Goal: Task Accomplishment & Management: Use online tool/utility

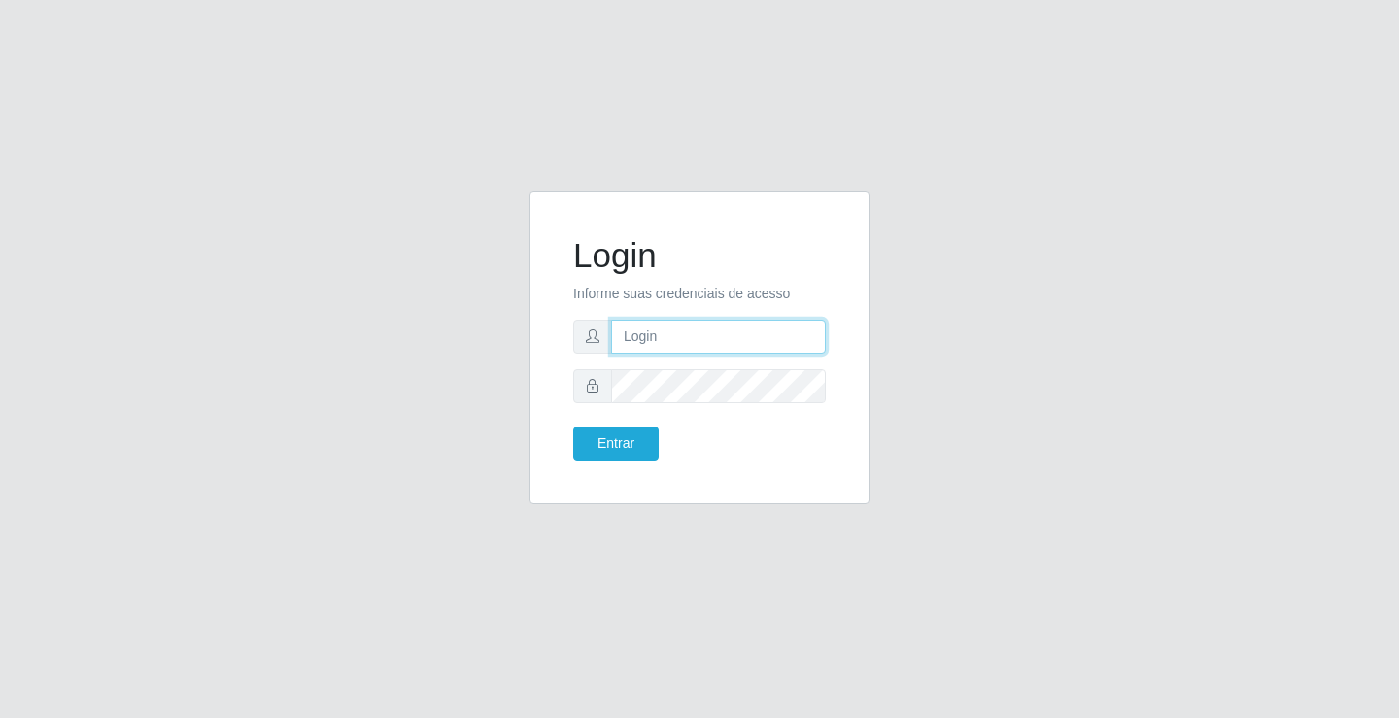
click at [705, 320] on input "text" at bounding box center [718, 337] width 215 height 34
type input "zivaneide@ideal"
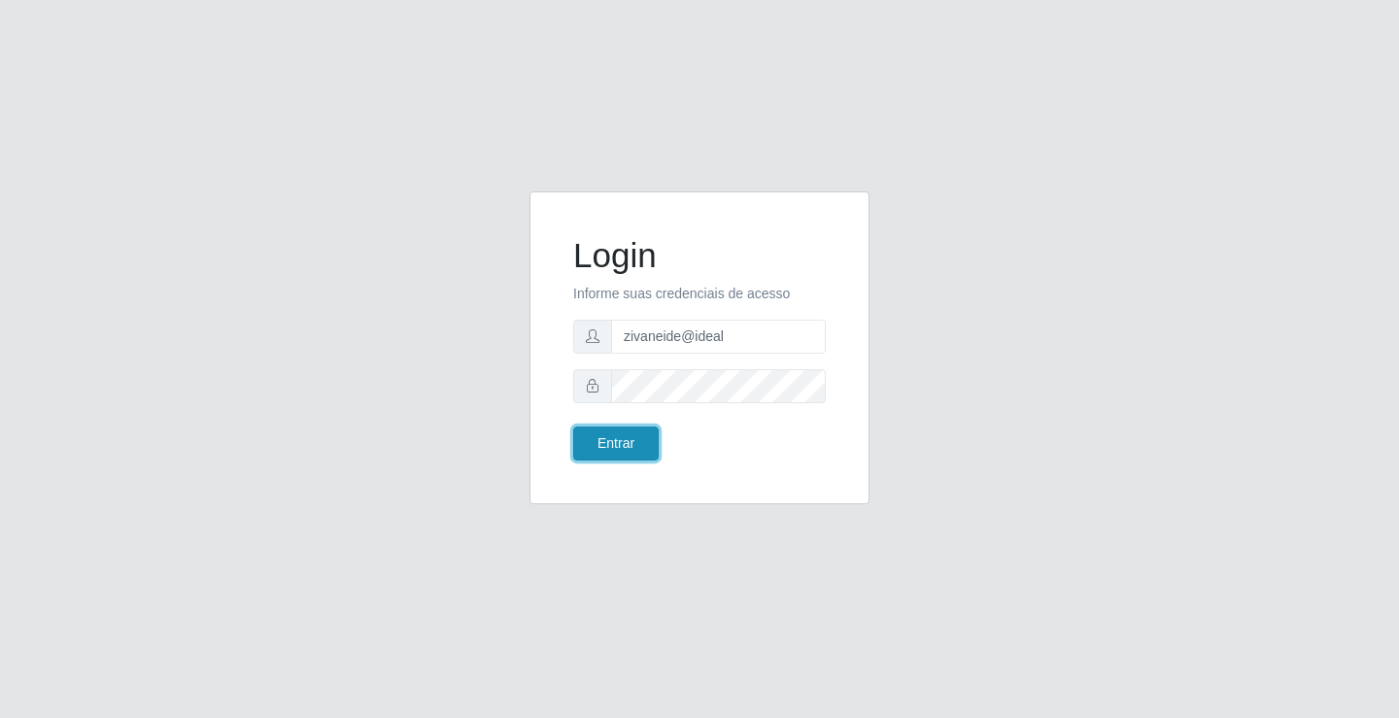
click at [583, 442] on button "Entrar" at bounding box center [616, 444] width 86 height 34
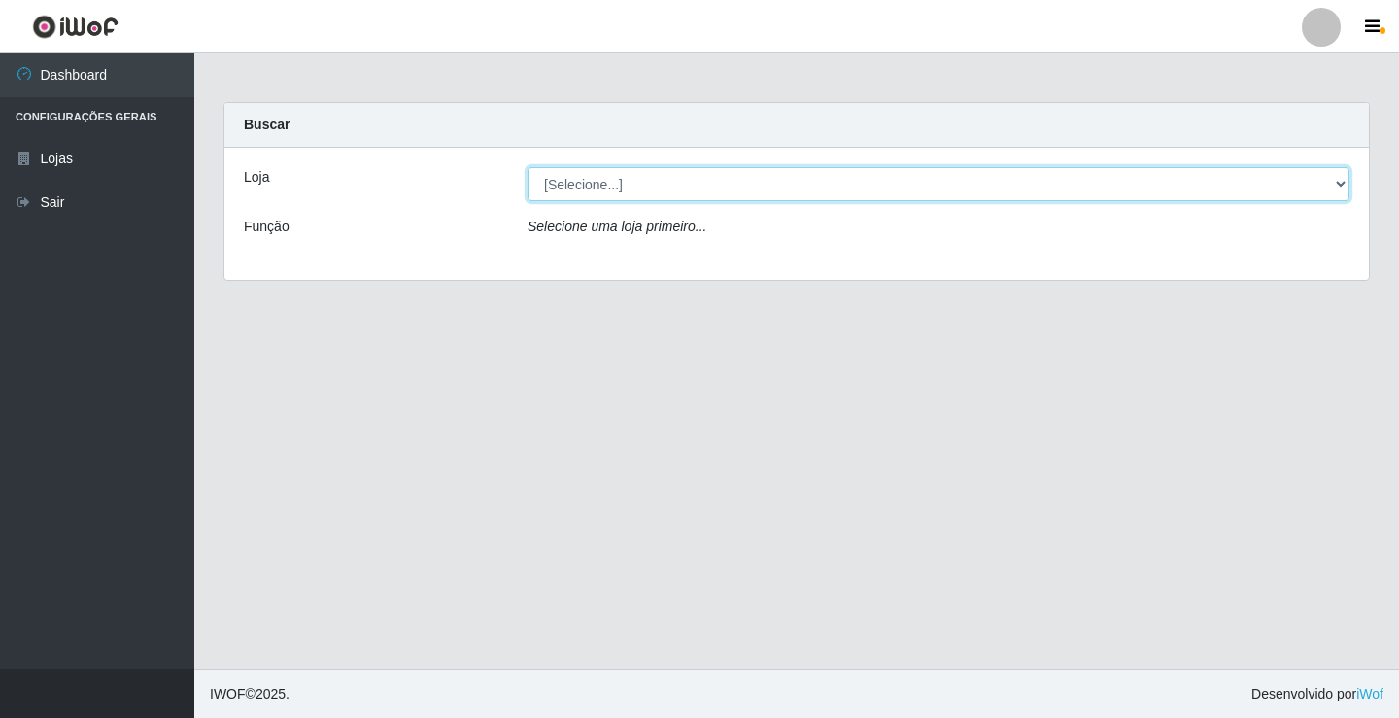
click at [1339, 185] on select "[Selecione...] Ideal - Conceição" at bounding box center [939, 184] width 822 height 34
select select "231"
click at [528, 167] on select "[Selecione...] Ideal - Conceição" at bounding box center [939, 184] width 822 height 34
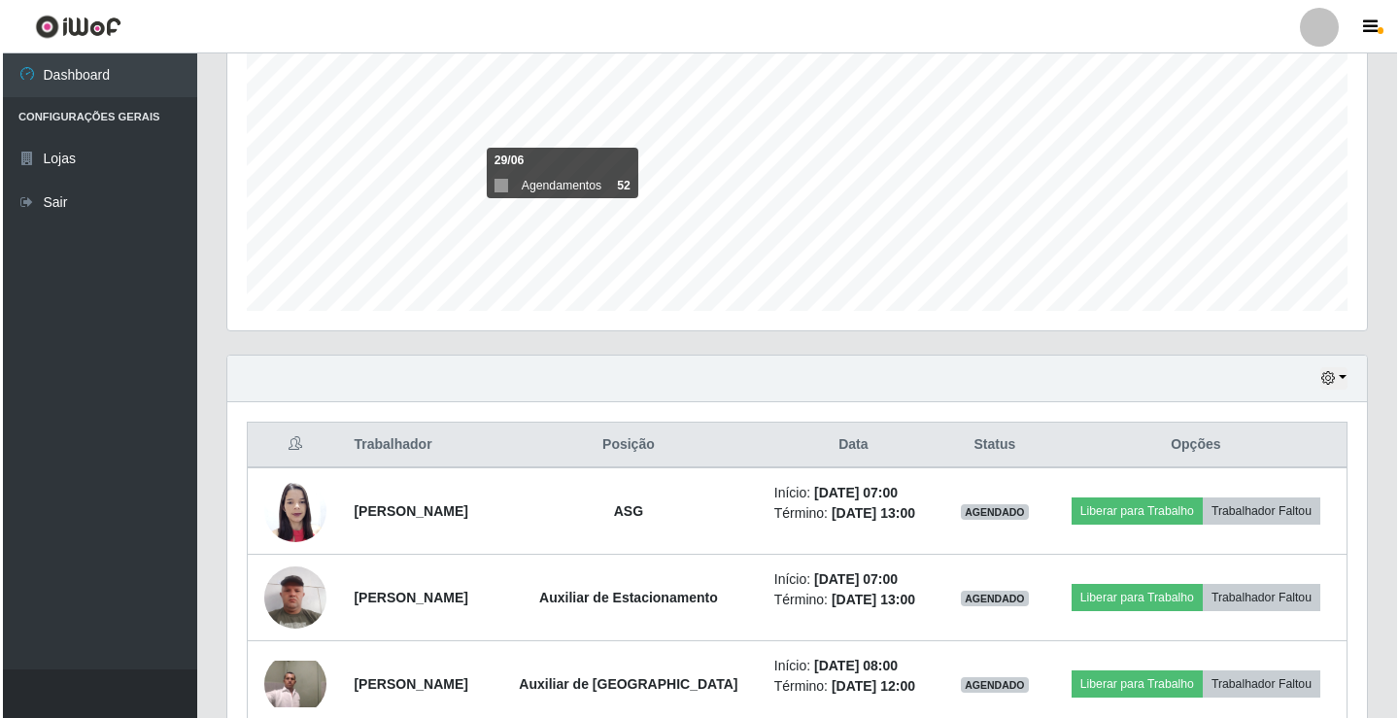
scroll to position [389, 0]
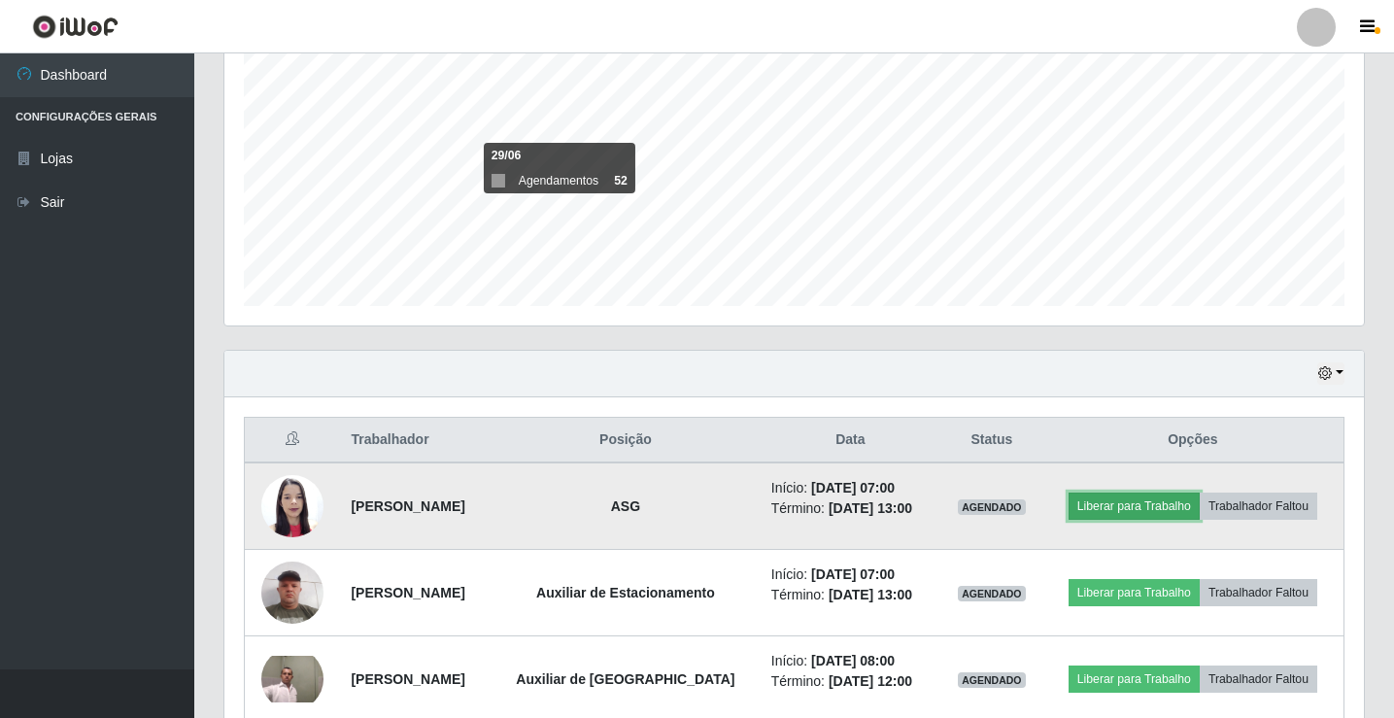
click at [1148, 507] on button "Liberar para Trabalho" at bounding box center [1134, 506] width 131 height 27
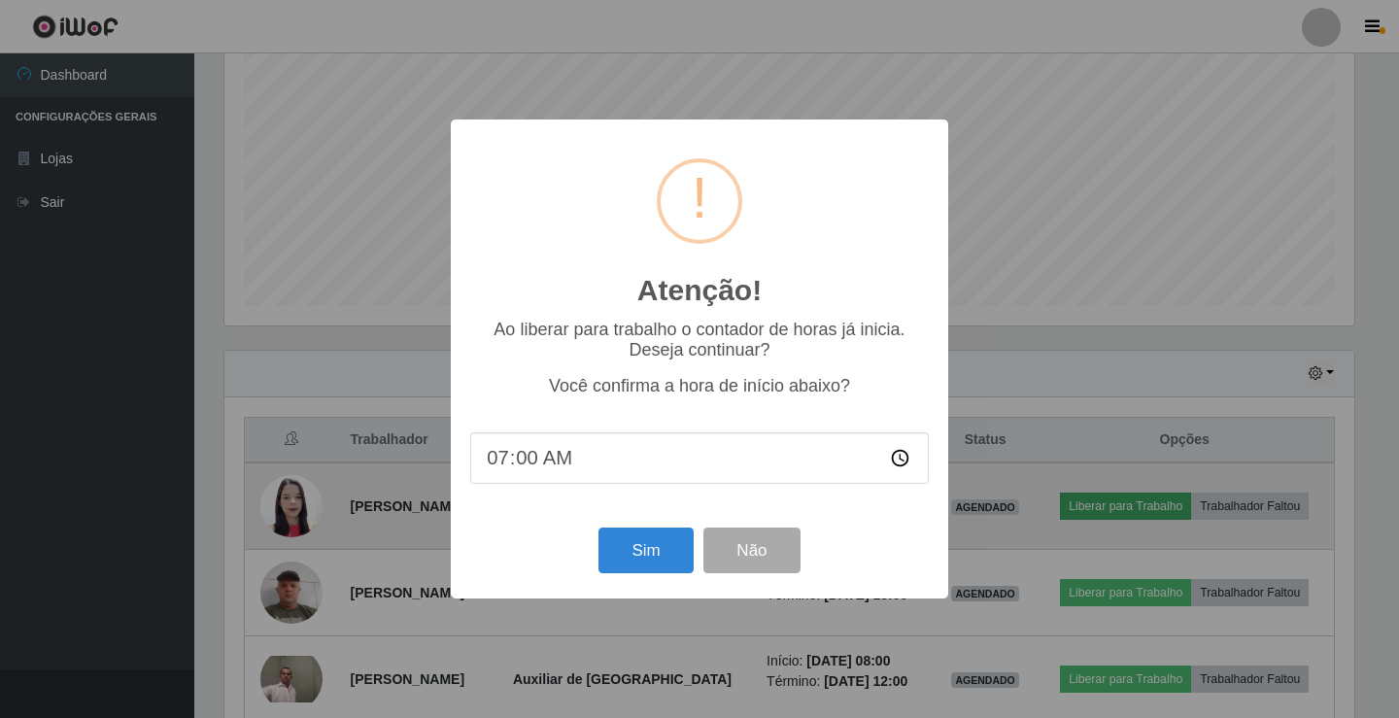
scroll to position [403, 1130]
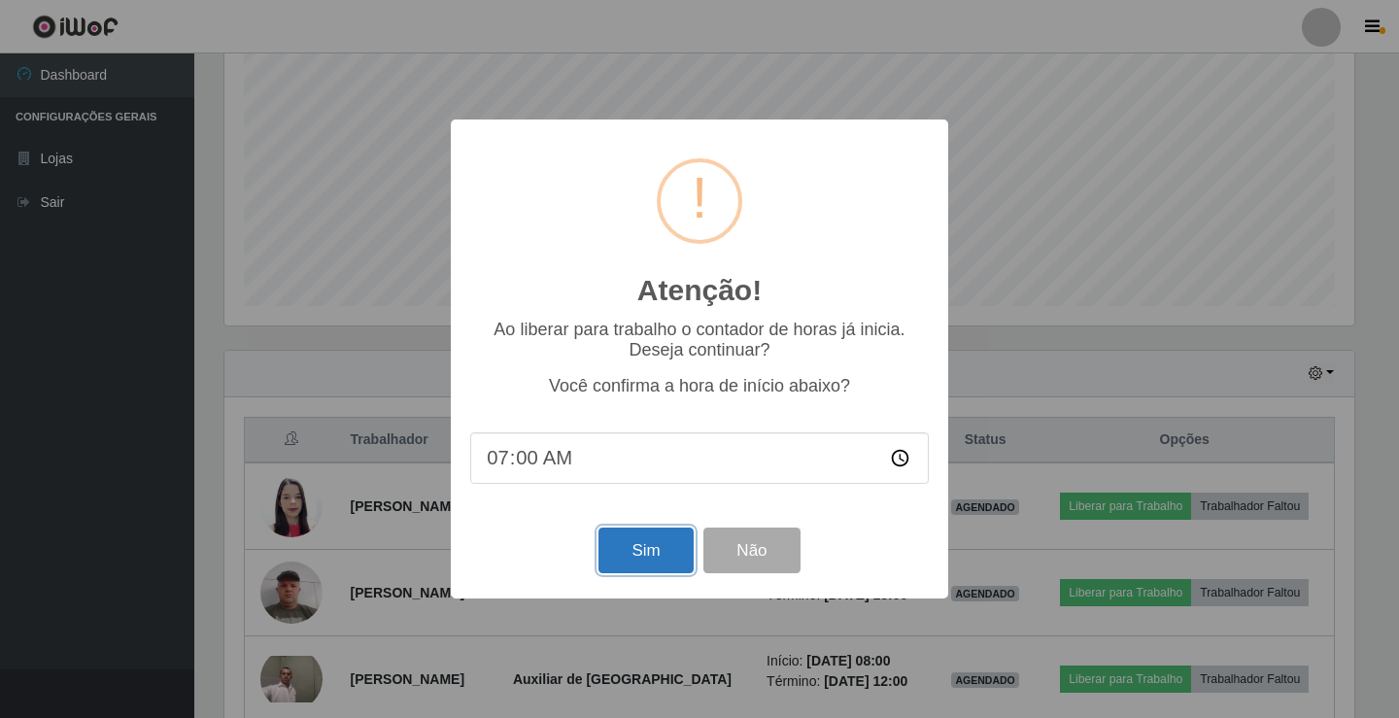
click at [660, 565] on button "Sim" at bounding box center [646, 551] width 94 height 46
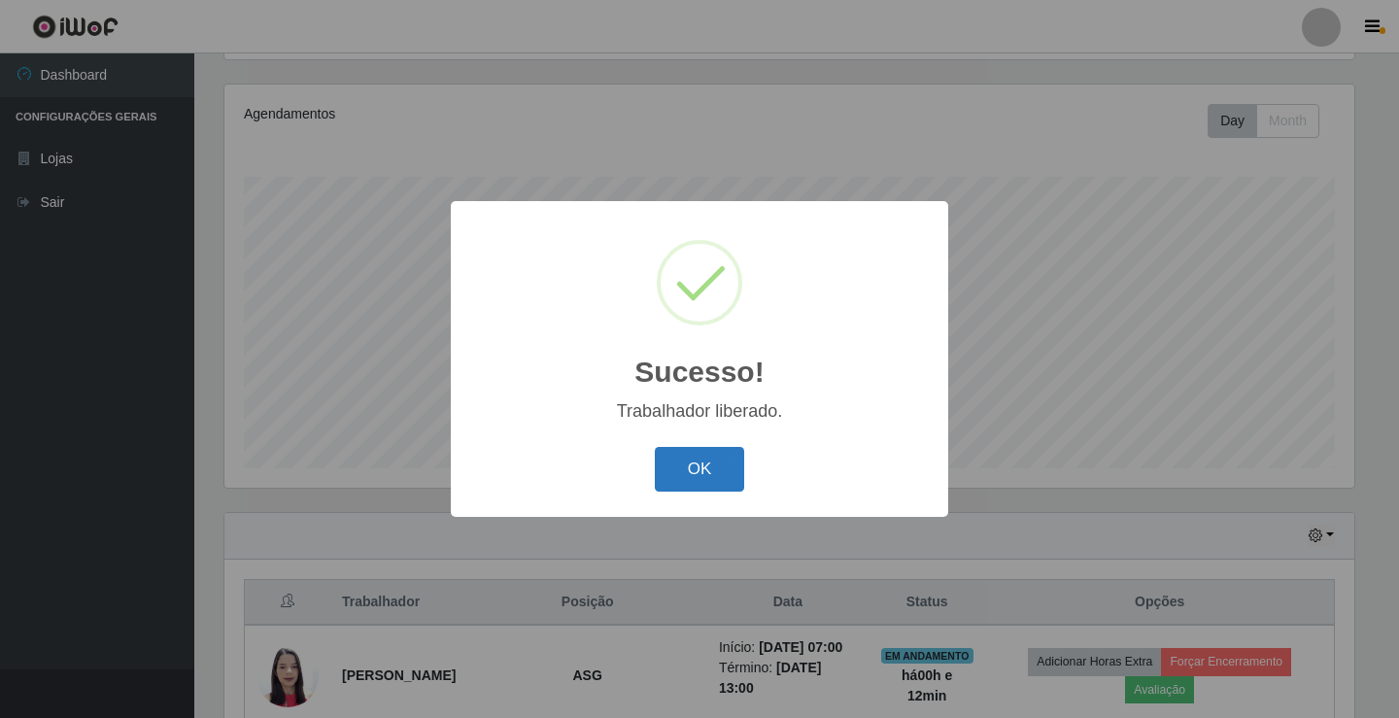
click at [701, 482] on button "OK" at bounding box center [700, 470] width 90 height 46
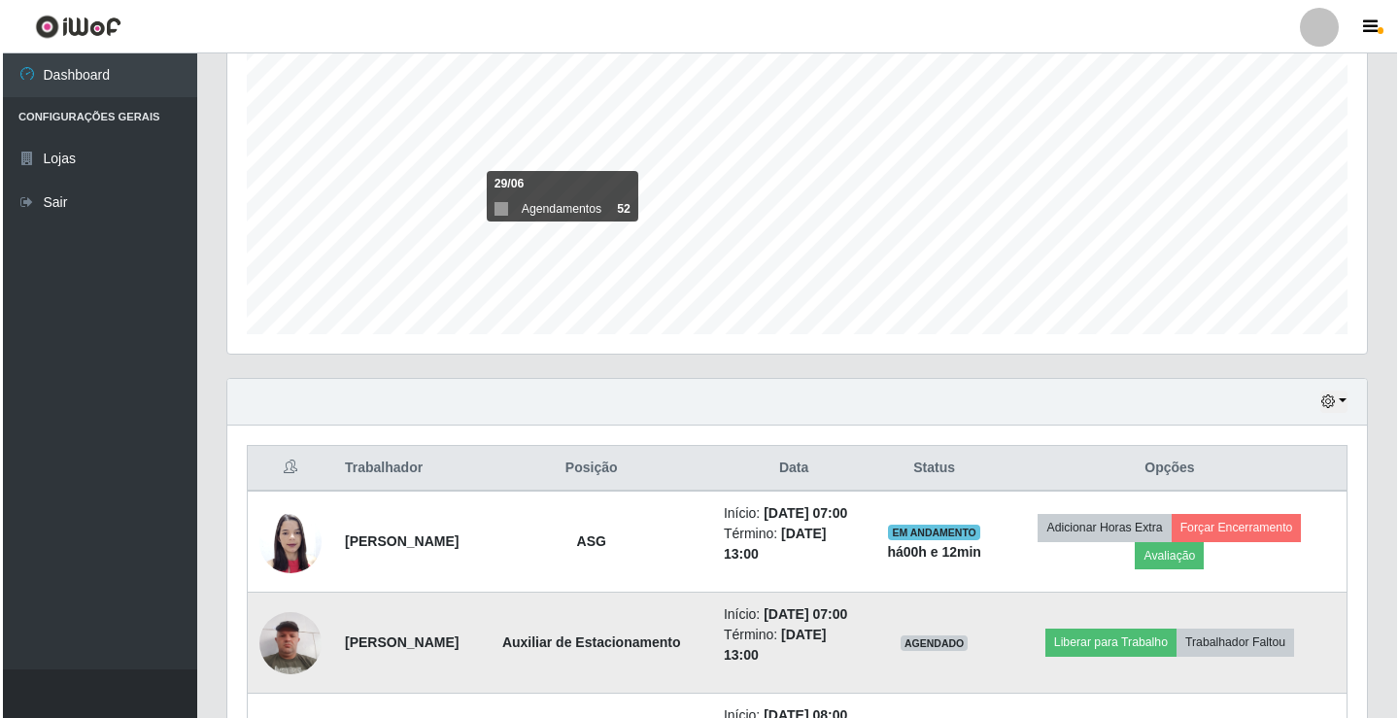
scroll to position [518, 0]
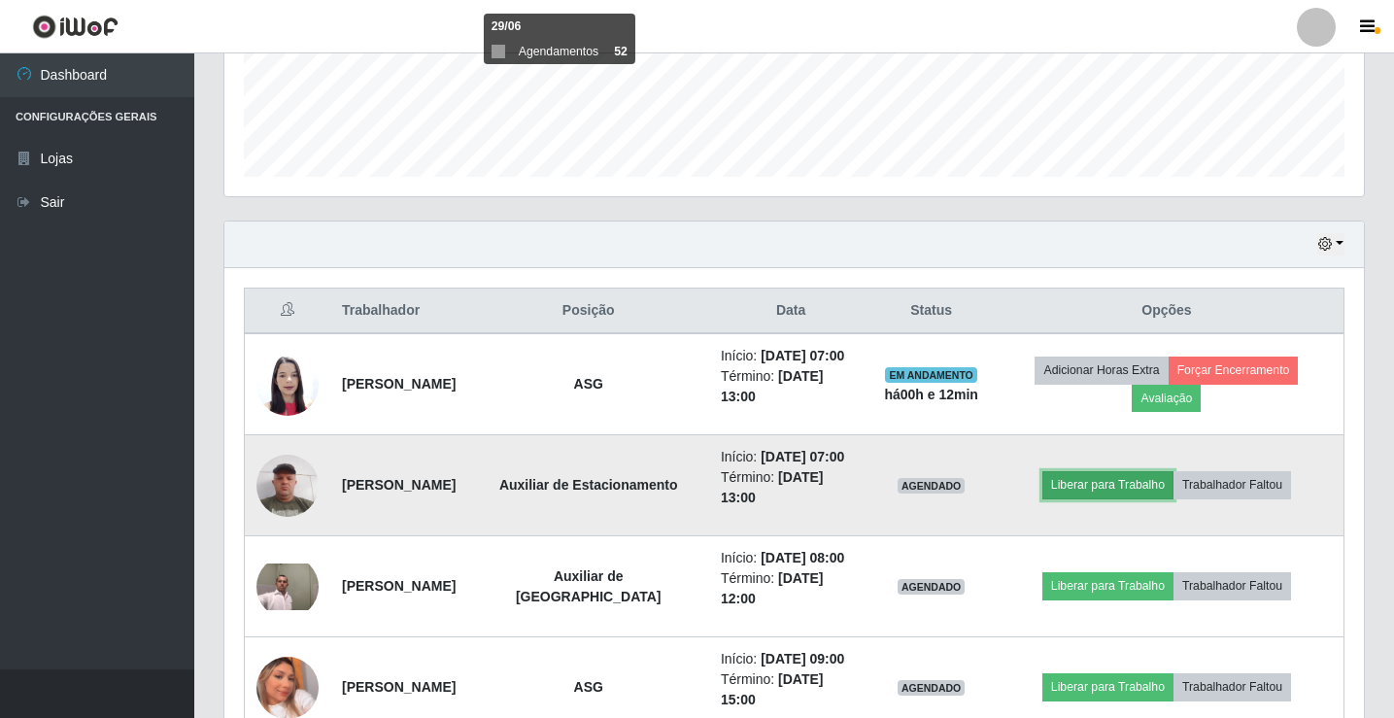
click at [1090, 486] on button "Liberar para Trabalho" at bounding box center [1108, 484] width 131 height 27
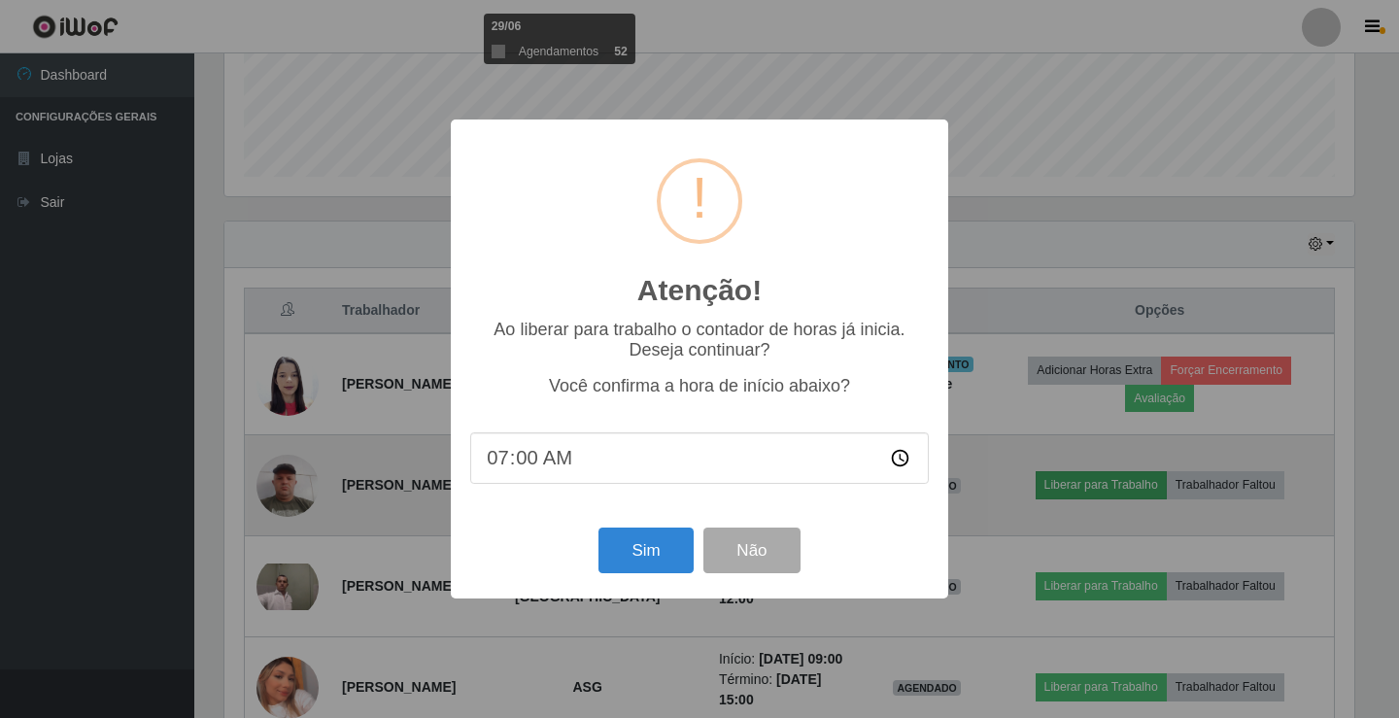
scroll to position [403, 1130]
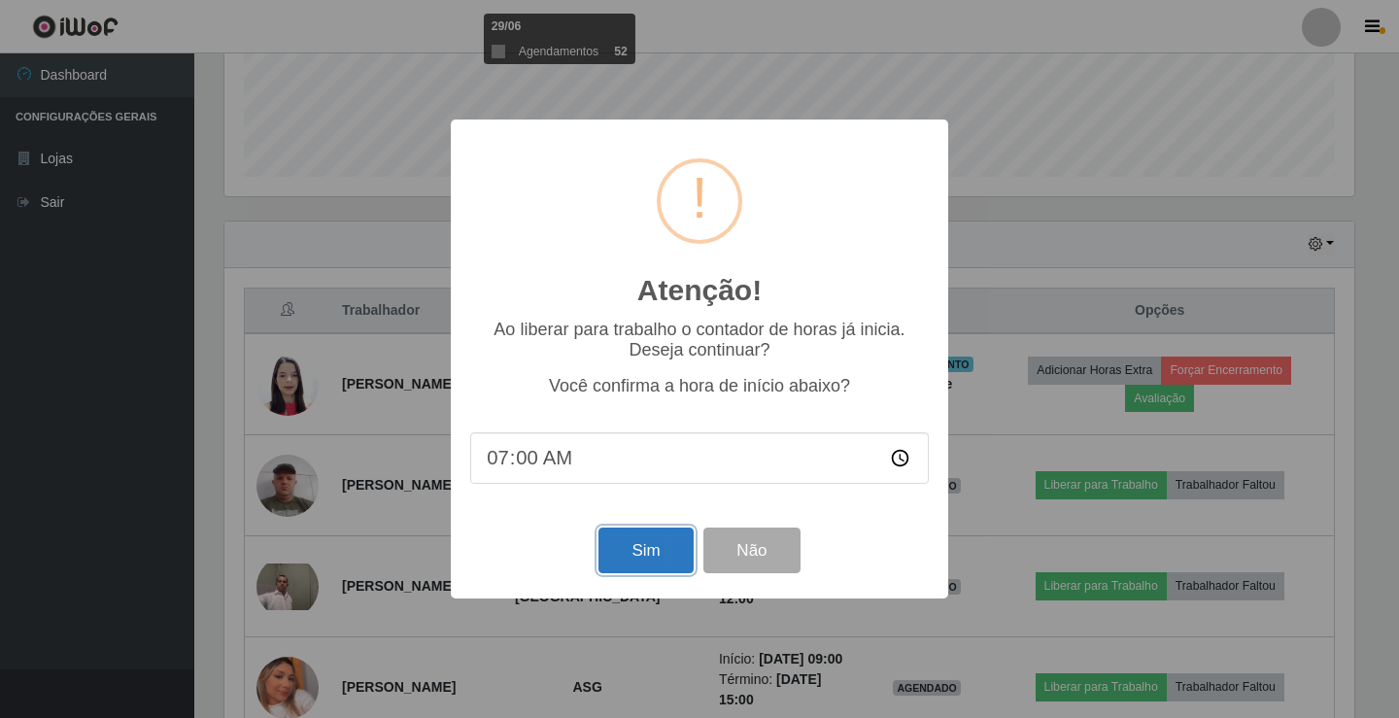
click at [655, 558] on button "Sim" at bounding box center [646, 551] width 94 height 46
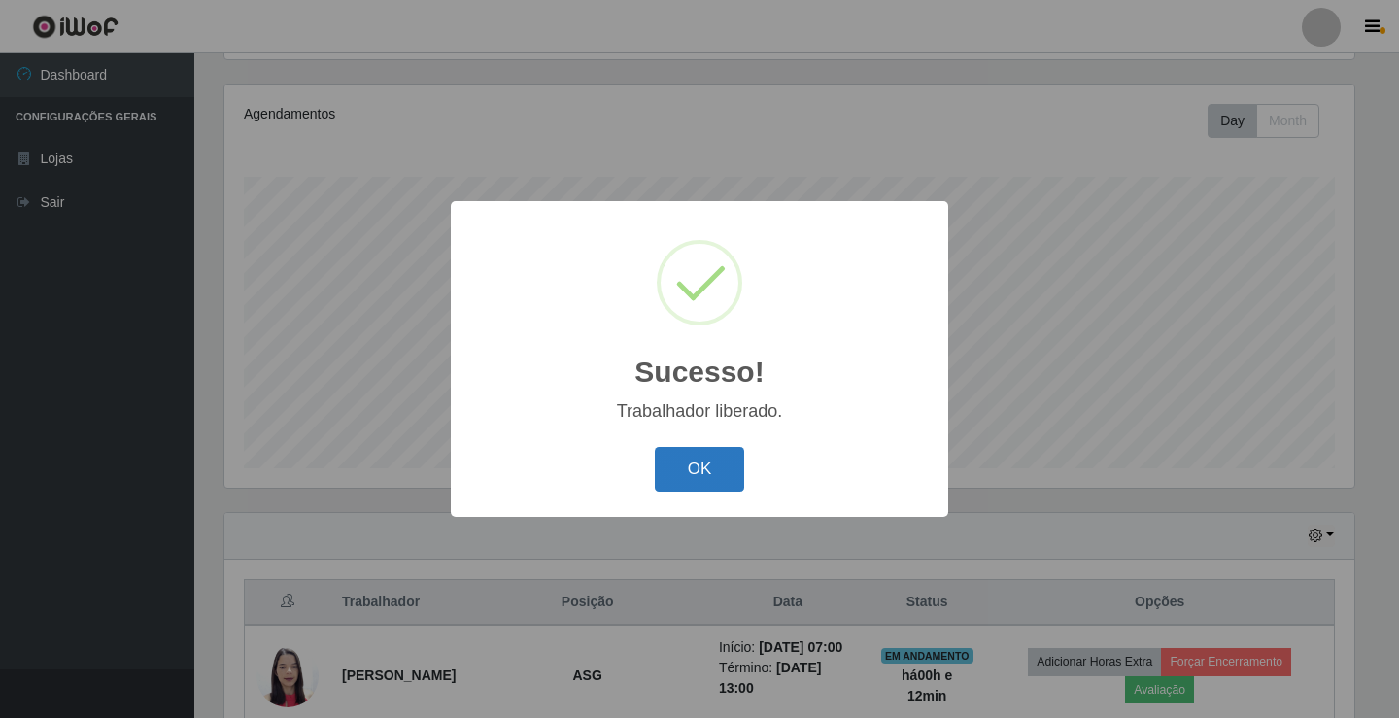
click at [666, 492] on button "OK" at bounding box center [700, 470] width 90 height 46
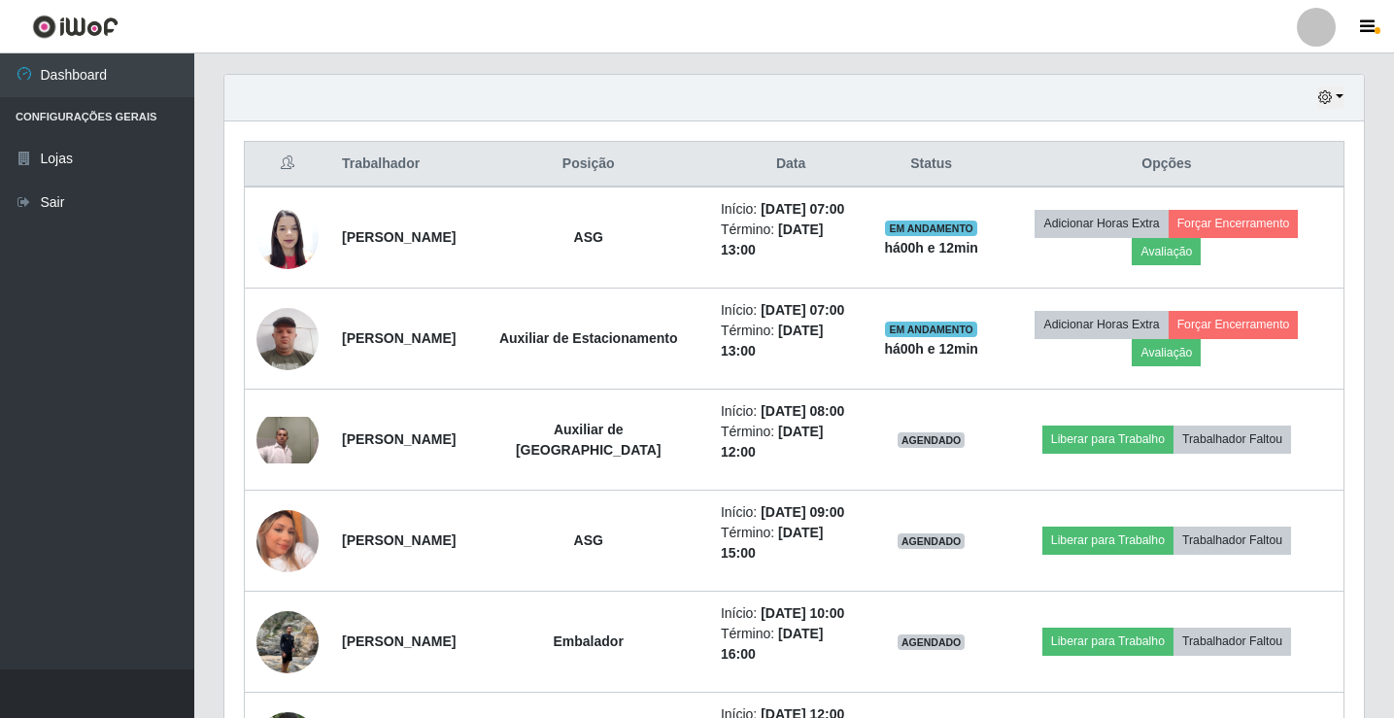
scroll to position [712, 0]
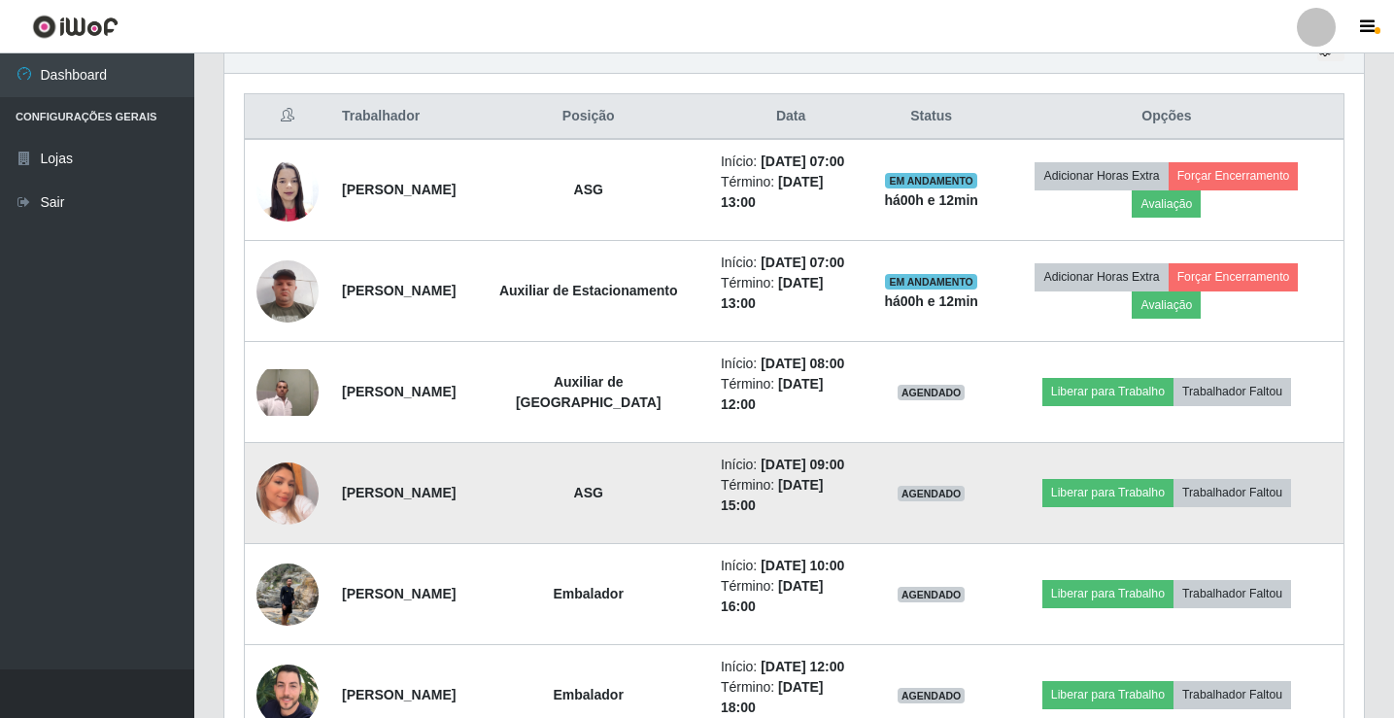
click at [284, 507] on img at bounding box center [288, 493] width 62 height 111
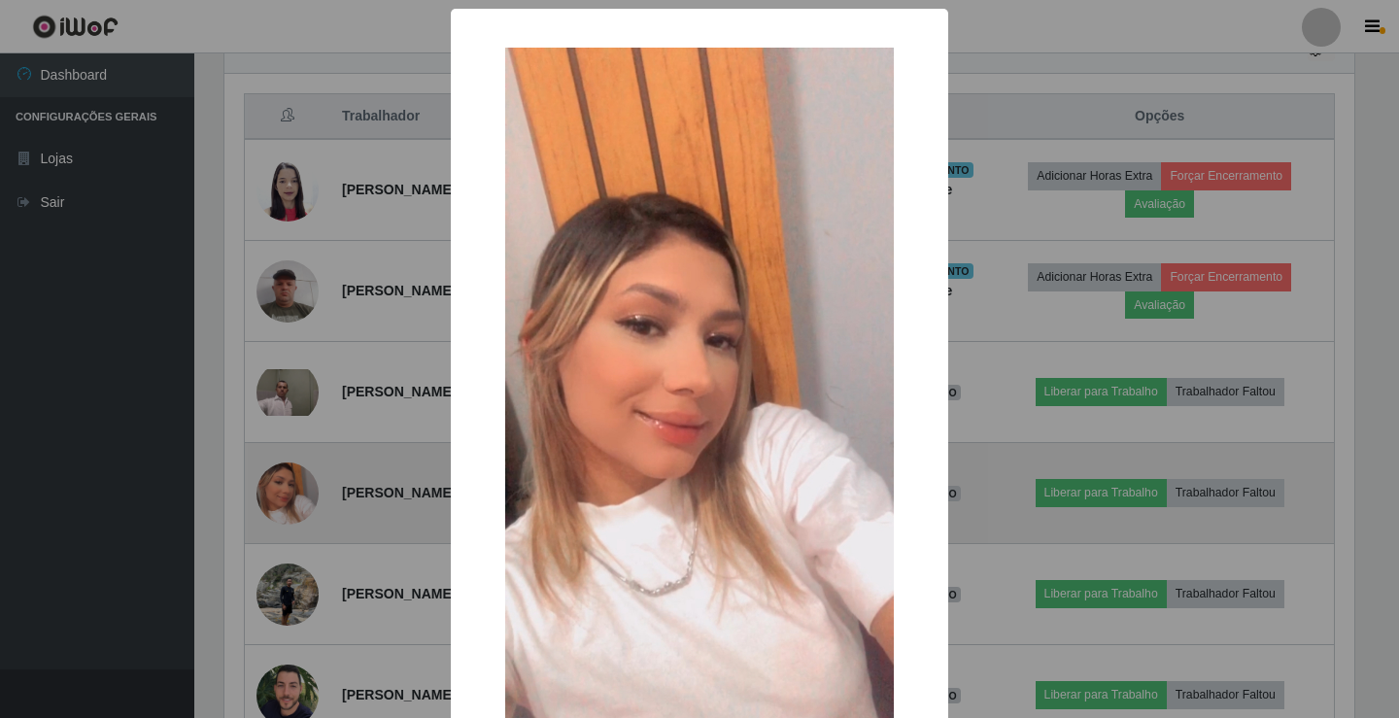
click at [284, 507] on div "× OK Cancel" at bounding box center [699, 359] width 1399 height 718
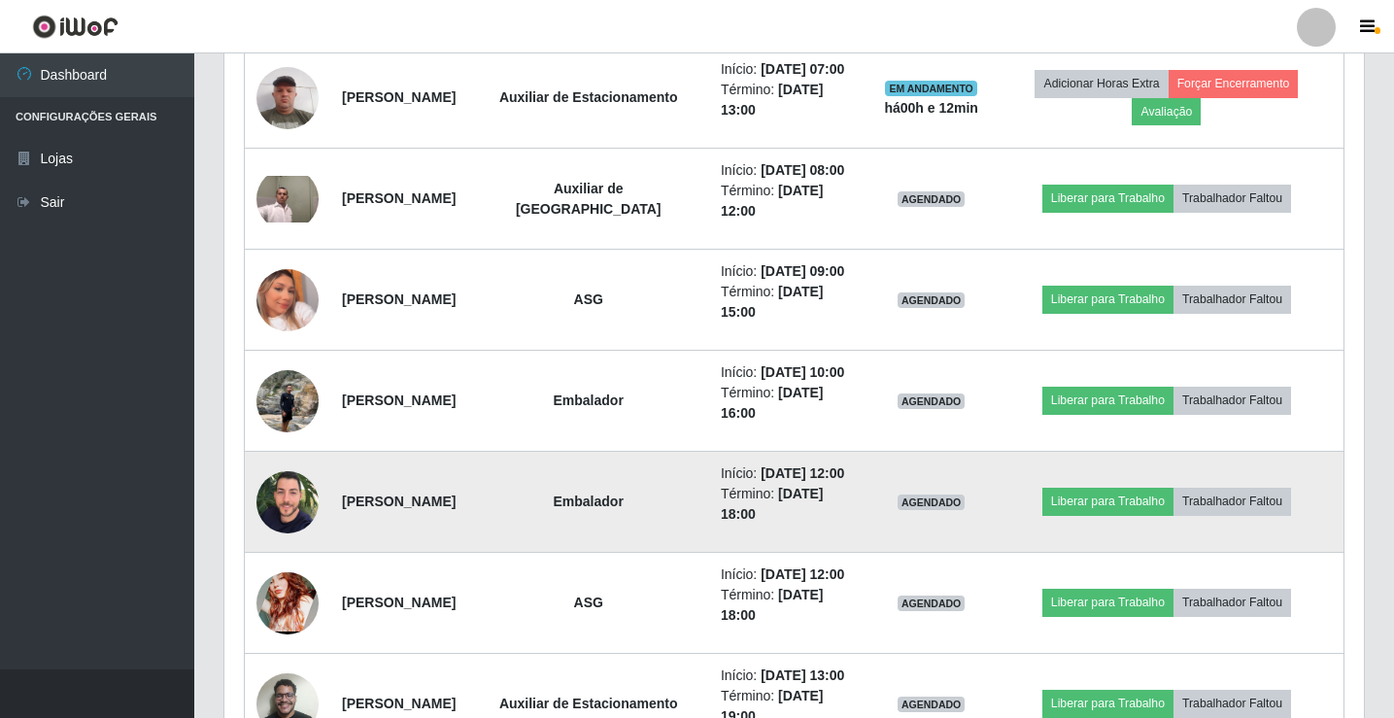
scroll to position [907, 0]
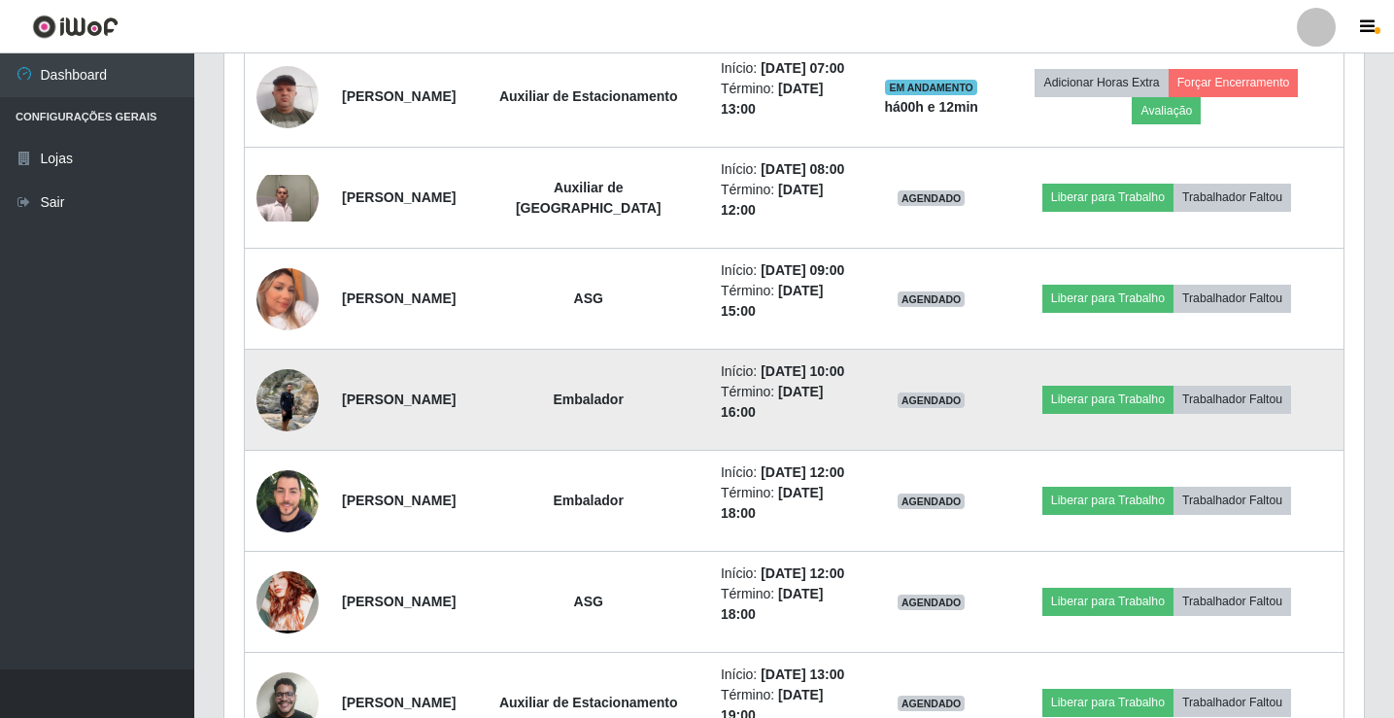
click at [284, 402] on img at bounding box center [288, 400] width 62 height 83
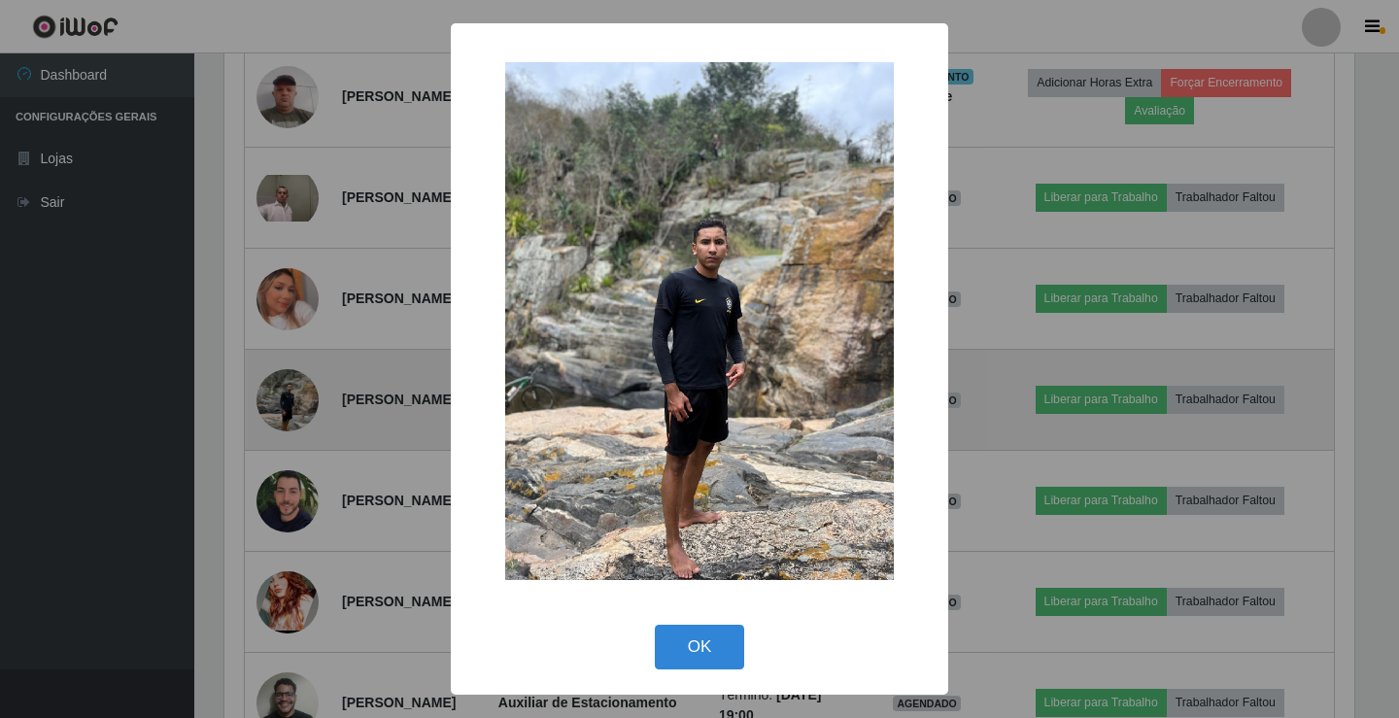
click at [284, 402] on div "× OK Cancel" at bounding box center [699, 359] width 1399 height 718
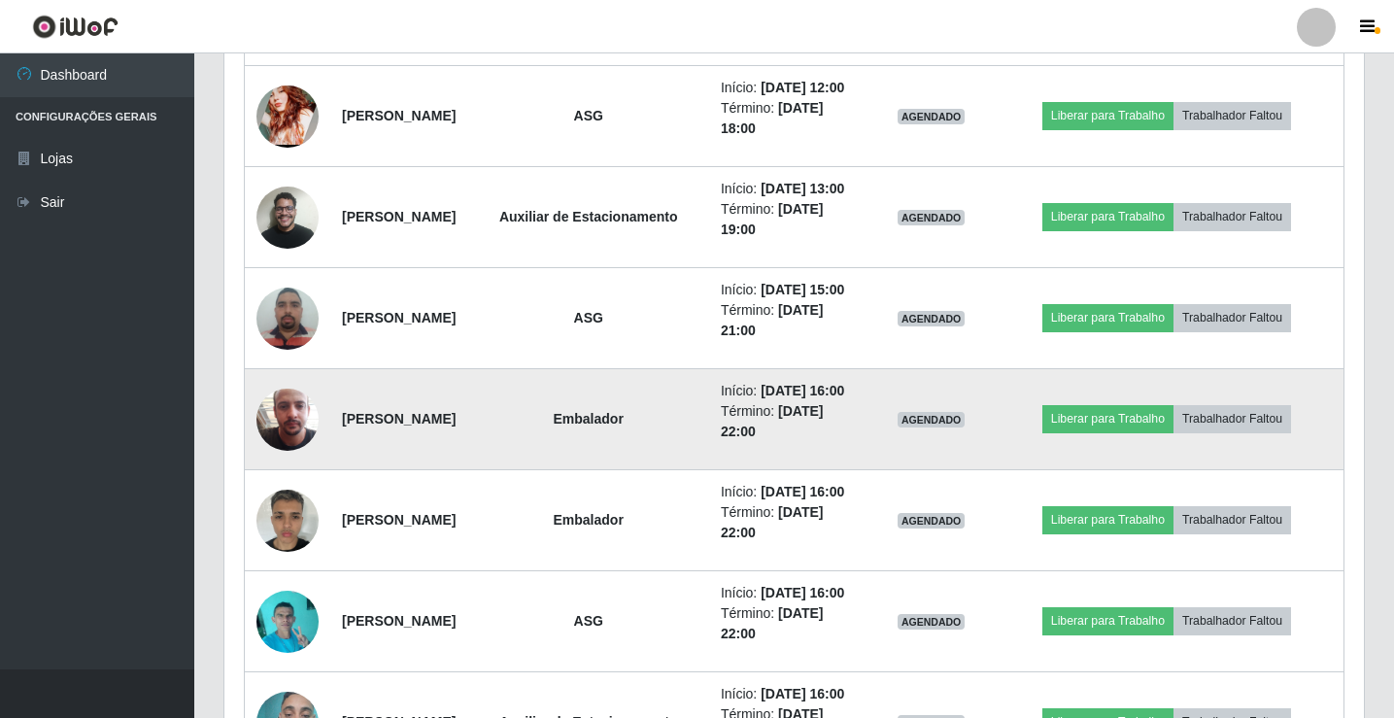
click at [286, 509] on img at bounding box center [288, 520] width 62 height 83
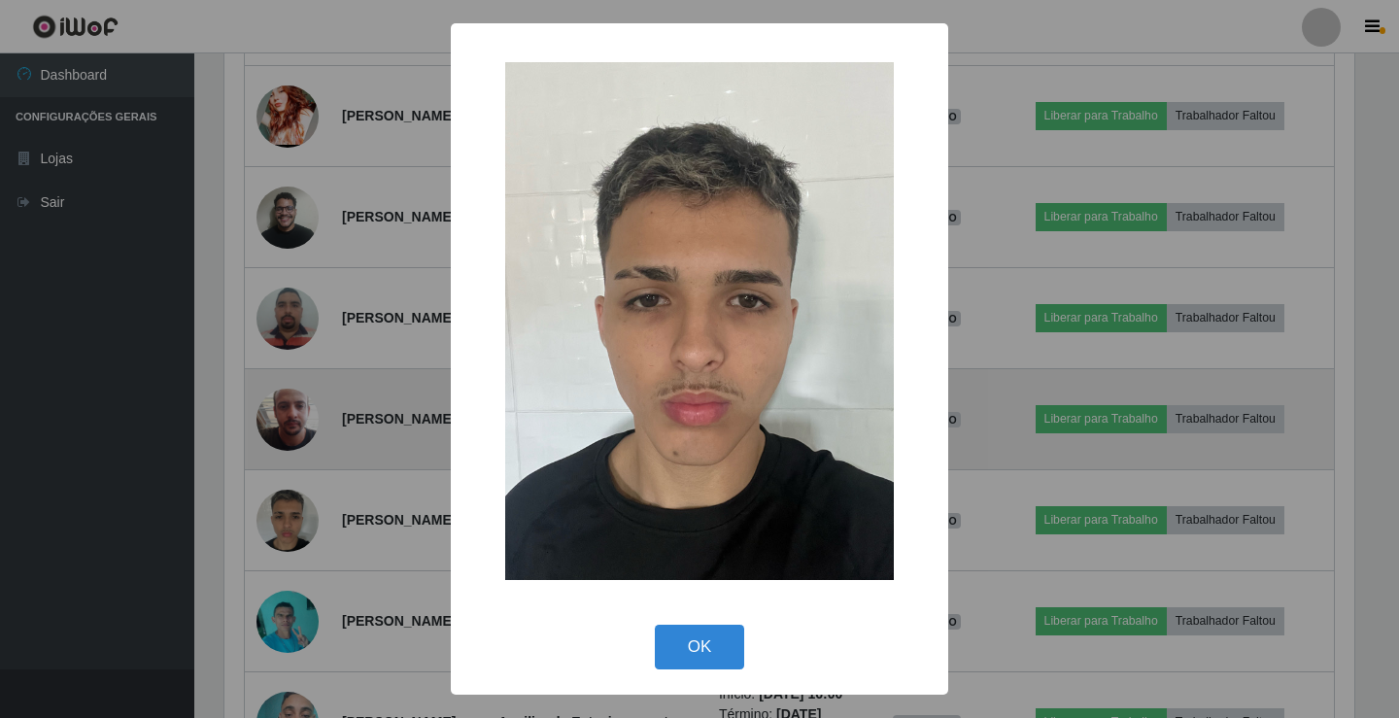
click at [286, 509] on div "× OK Cancel" at bounding box center [699, 359] width 1399 height 718
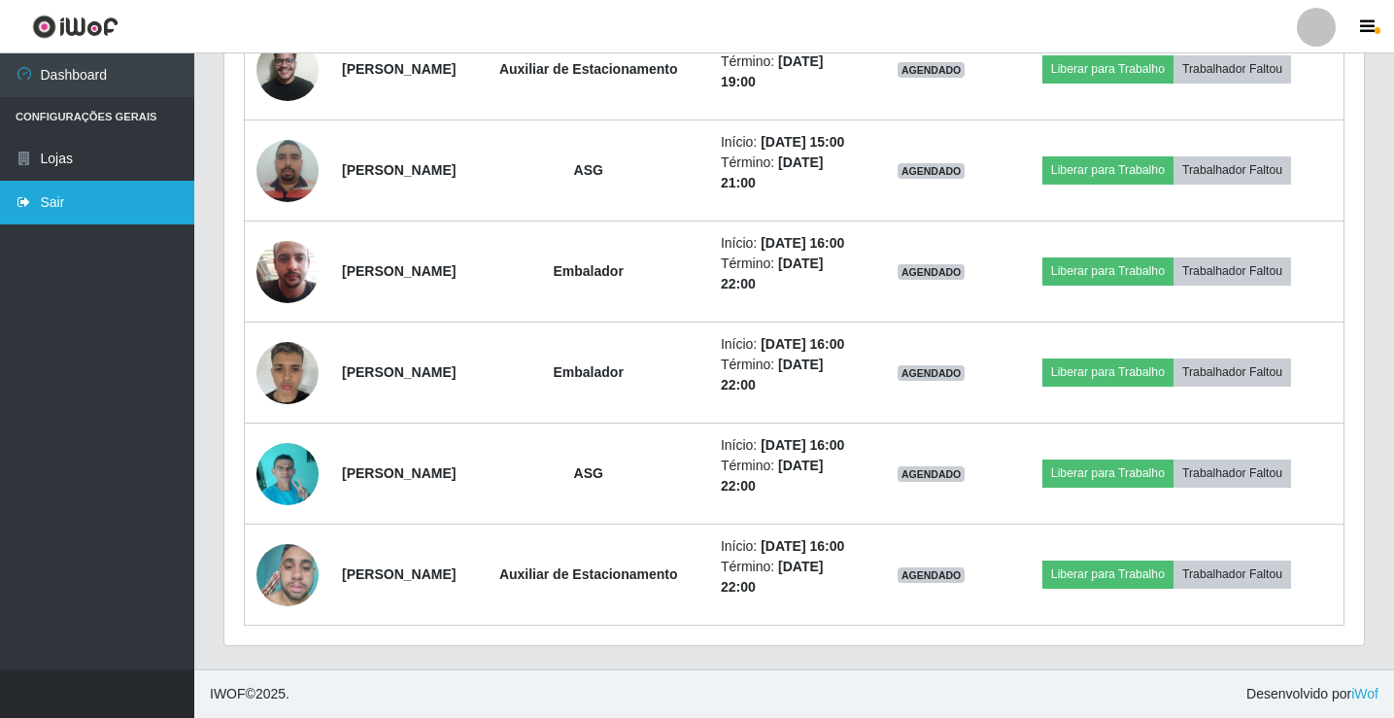
click at [99, 209] on link "Sair" at bounding box center [97, 203] width 194 height 44
